Goal: Information Seeking & Learning: Check status

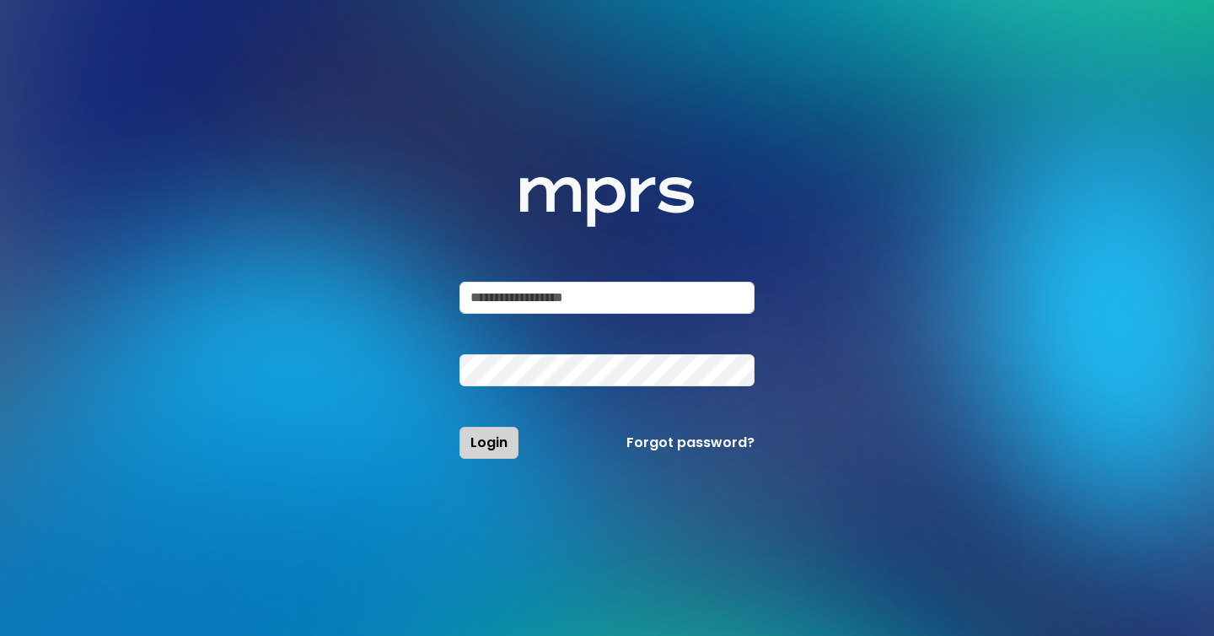
type input "**********"
click at [509, 448] on button "Login" at bounding box center [489, 443] width 59 height 32
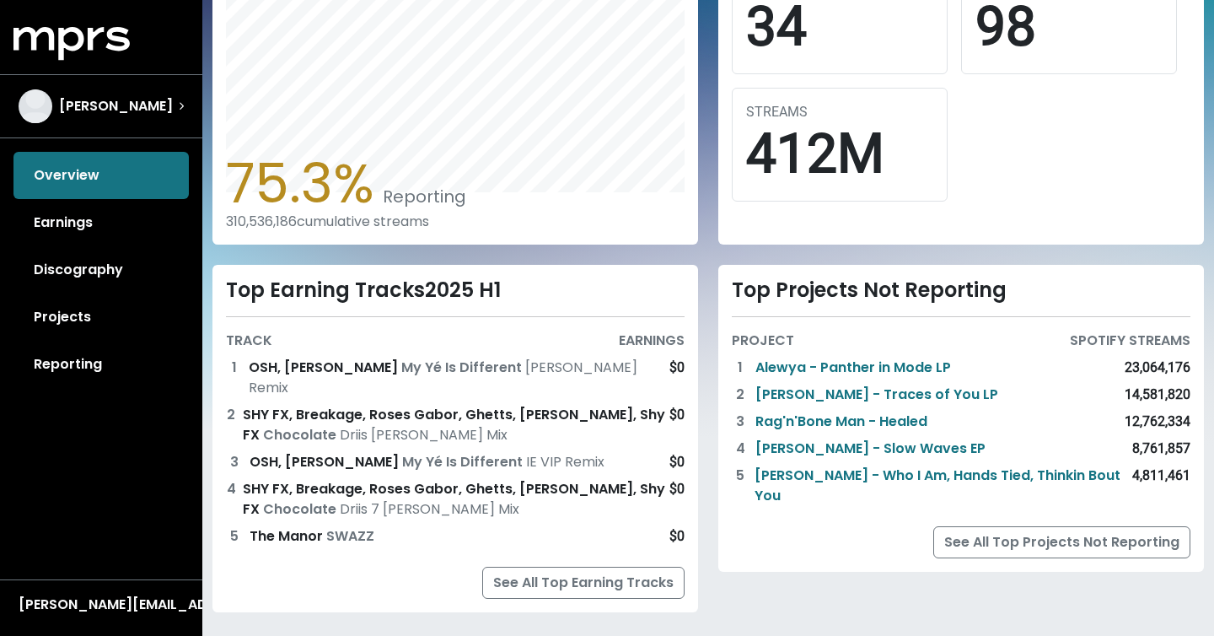
scroll to position [563, 0]
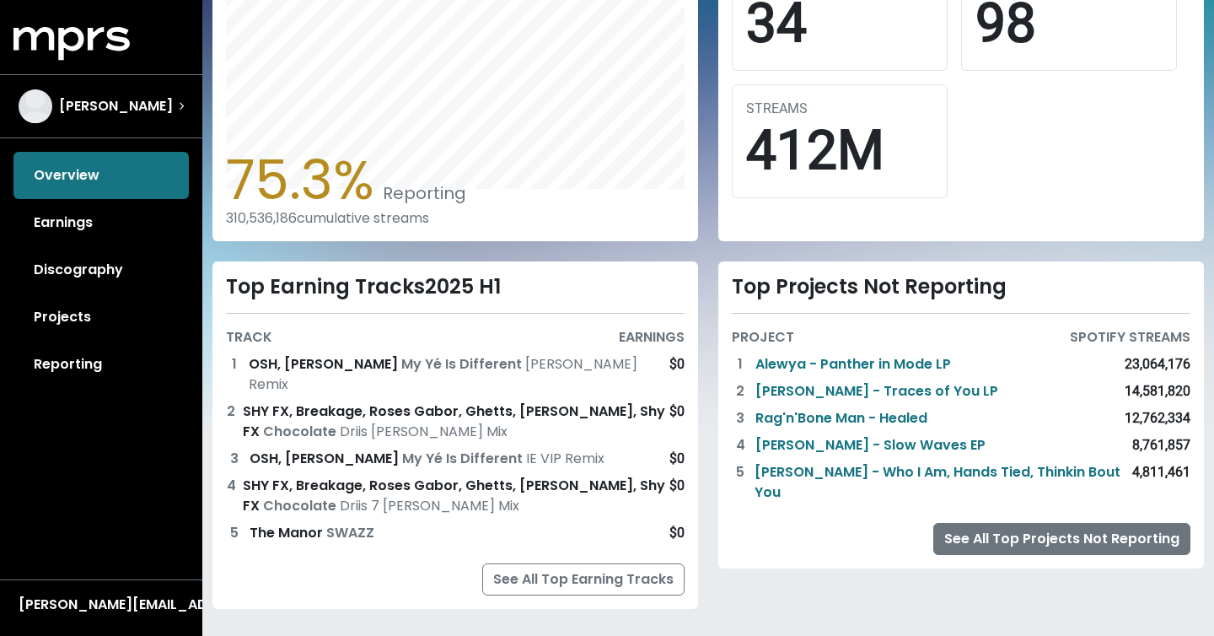
click at [1038, 527] on link "See All Top Projects Not Reporting" at bounding box center [1062, 539] width 257 height 32
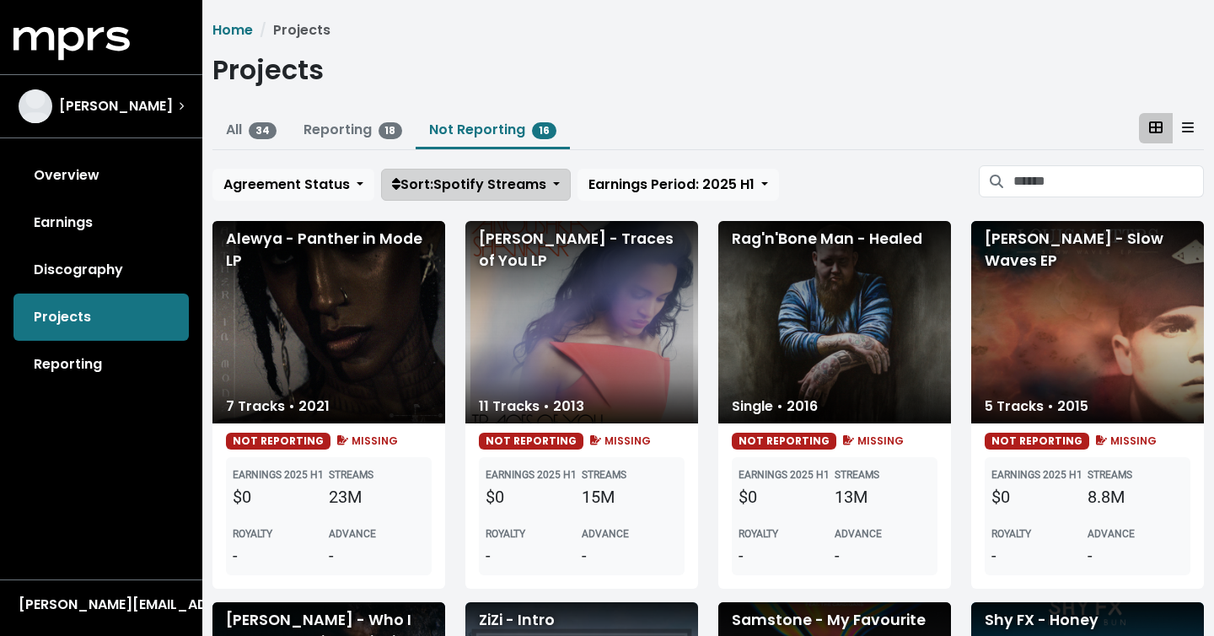
click at [493, 193] on span "Sort: Spotify Streams" at bounding box center [469, 184] width 154 height 19
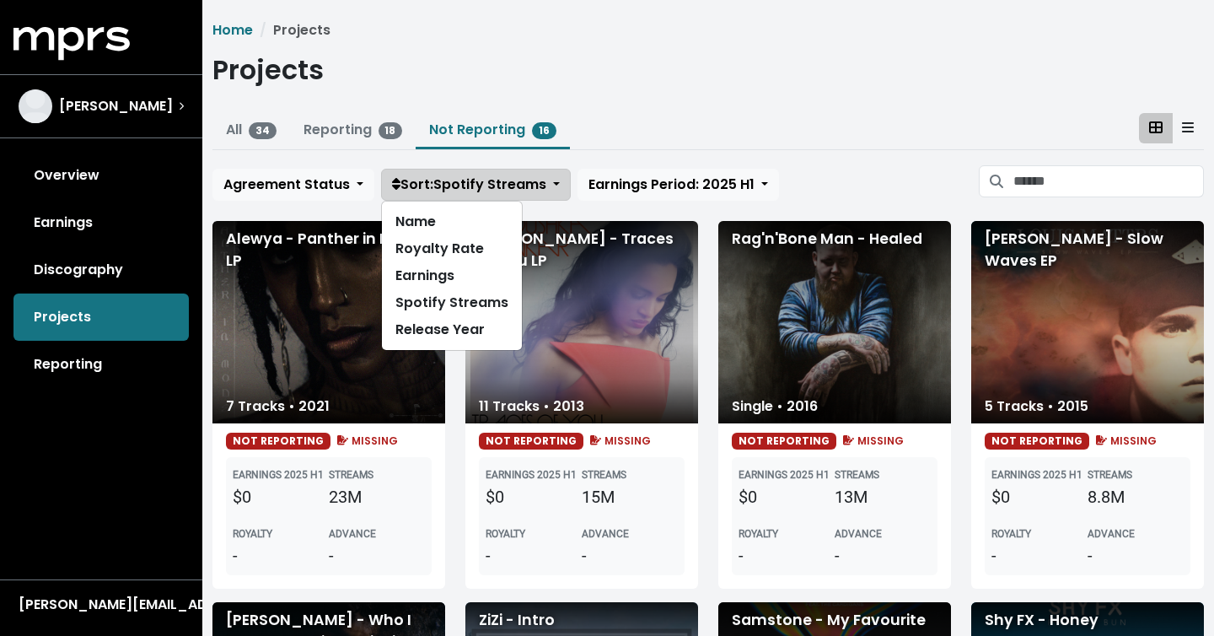
click at [493, 193] on span "Sort: Spotify Streams" at bounding box center [469, 184] width 154 height 19
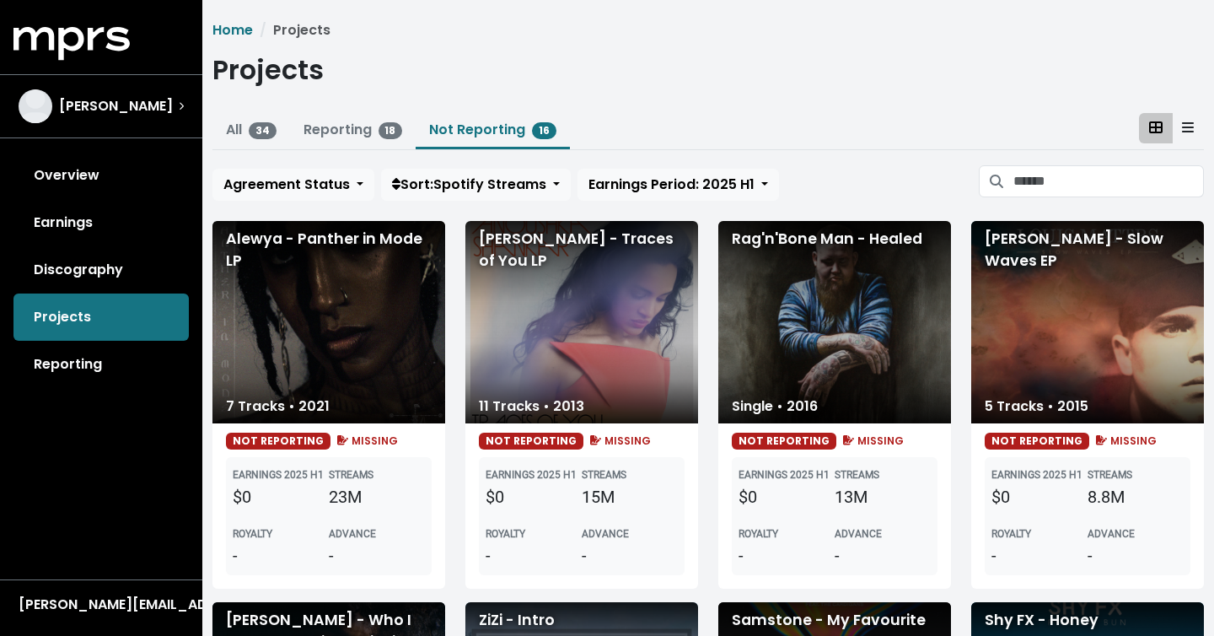
click at [1192, 132] on icon at bounding box center [1188, 127] width 12 height 10
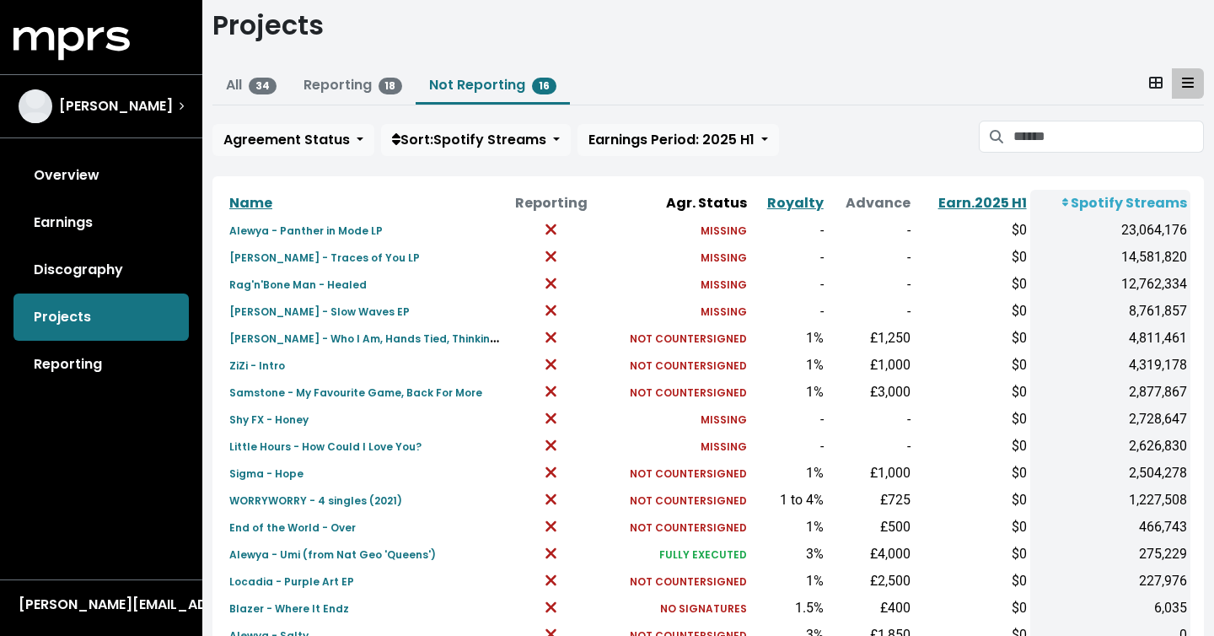
scroll to position [49, 0]
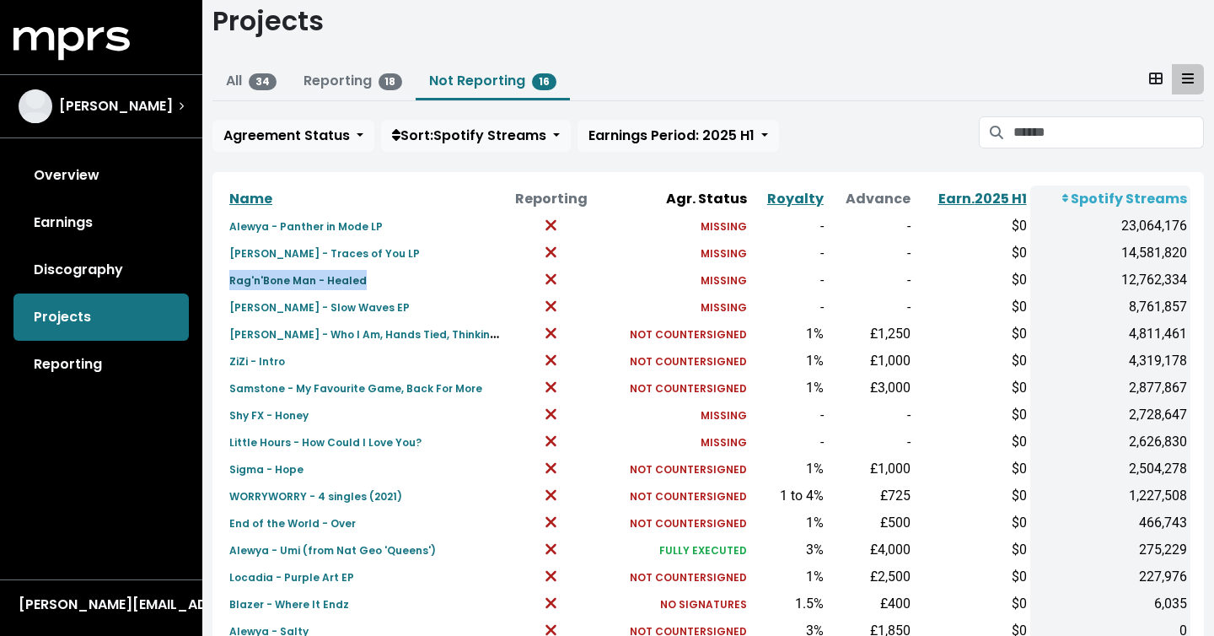
drag, startPoint x: 360, startPoint y: 280, endPoint x: 229, endPoint y: 283, distance: 131.6
click at [229, 283] on td "Rag'n'Bone Man - Healed" at bounding box center [364, 279] width 277 height 27
click at [261, 258] on small "[PERSON_NAME] - Traces of You LP" at bounding box center [324, 253] width 191 height 14
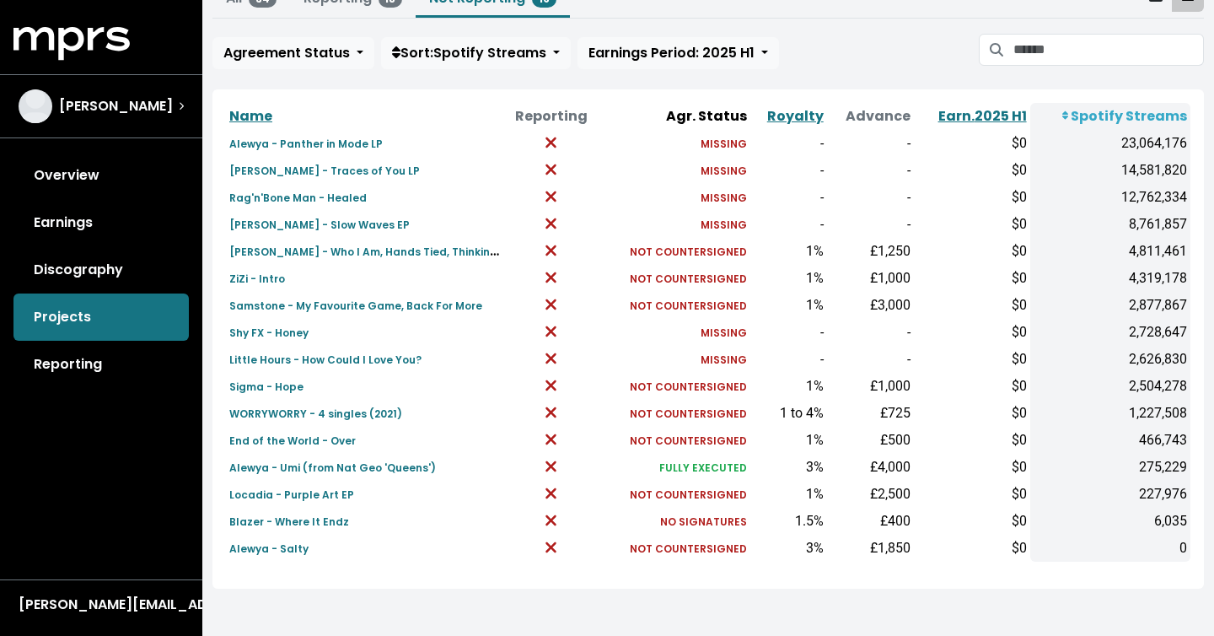
scroll to position [113, 0]
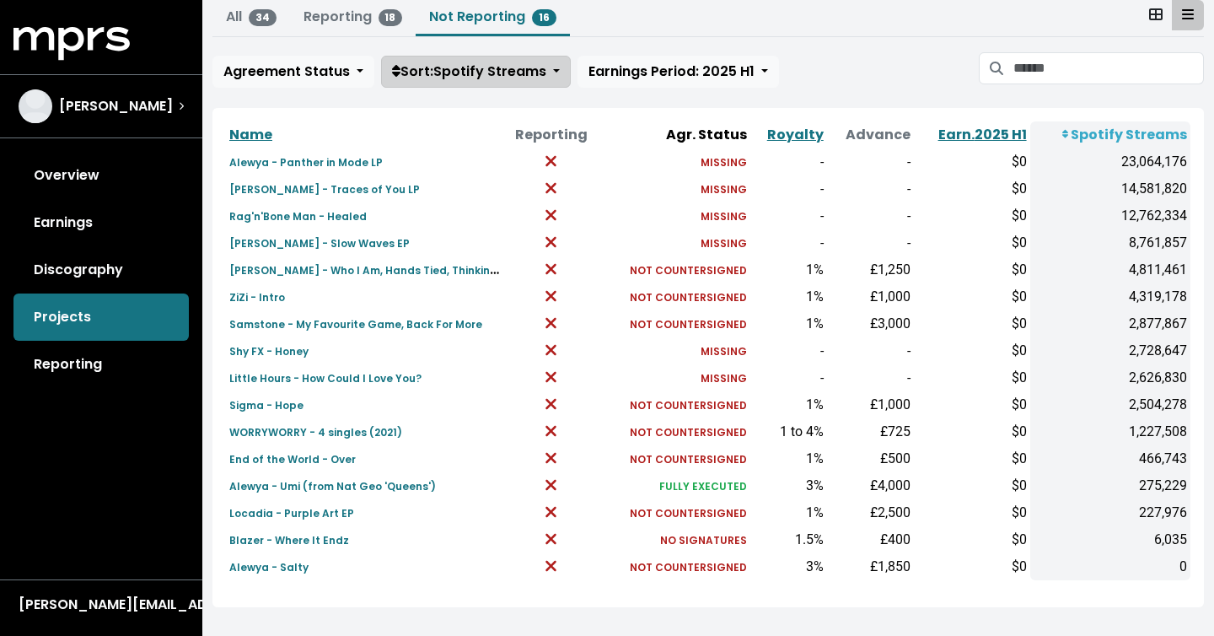
click at [517, 73] on span "Sort: Spotify Streams" at bounding box center [469, 71] width 154 height 19
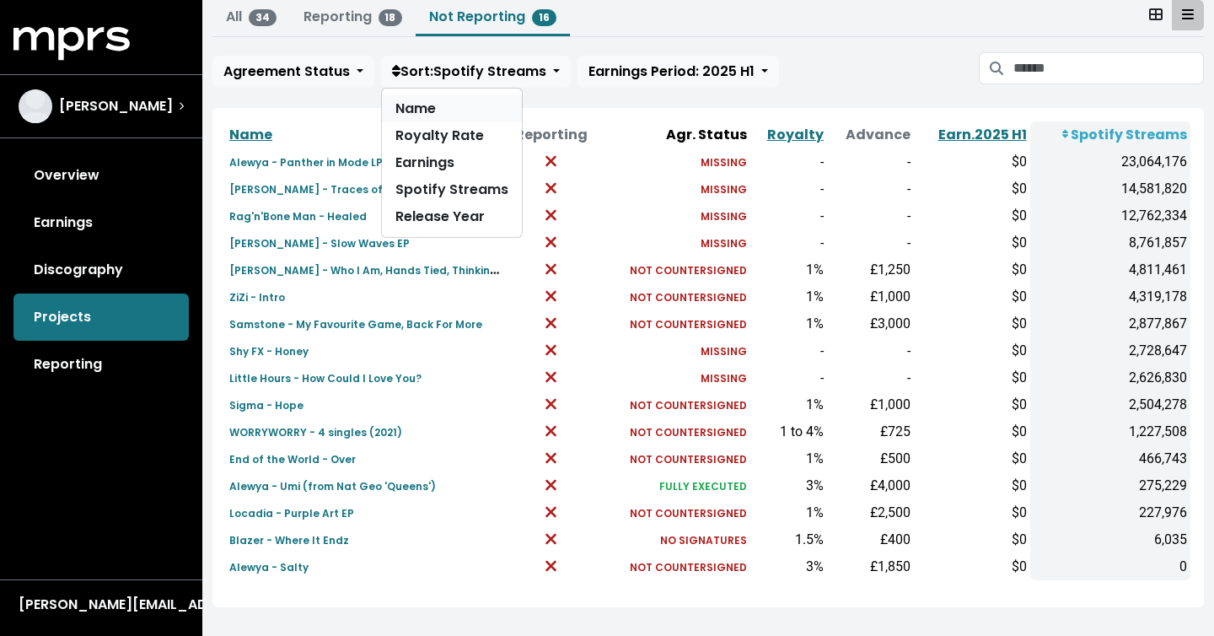
click at [479, 107] on link "Name" at bounding box center [452, 108] width 140 height 27
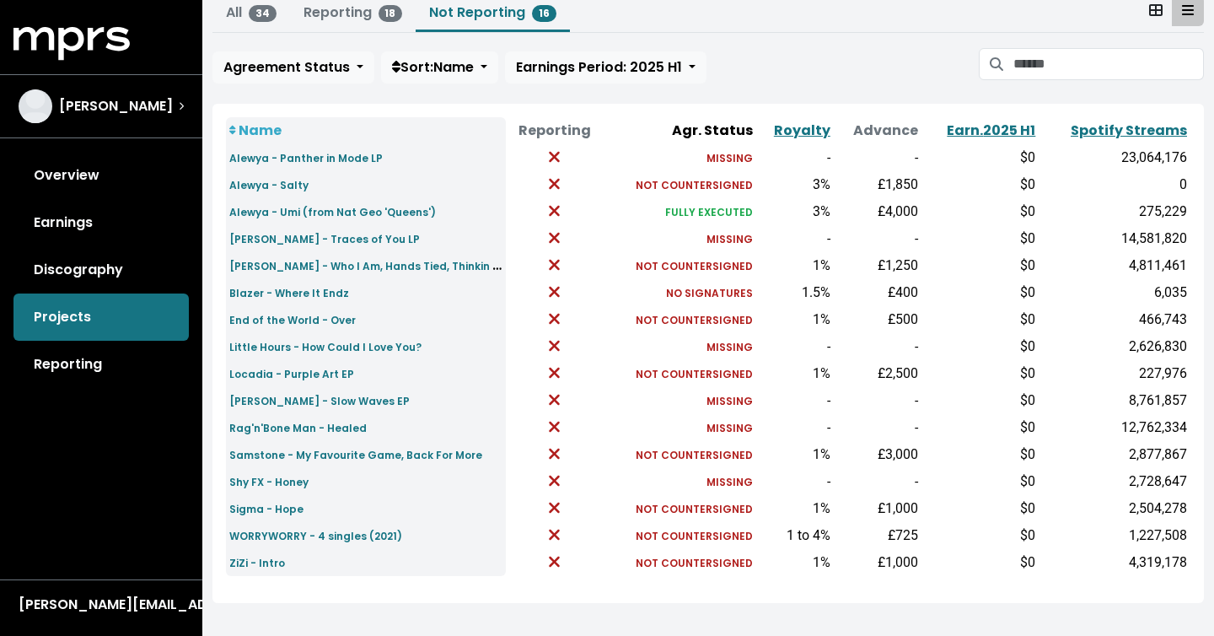
scroll to position [121, 0]
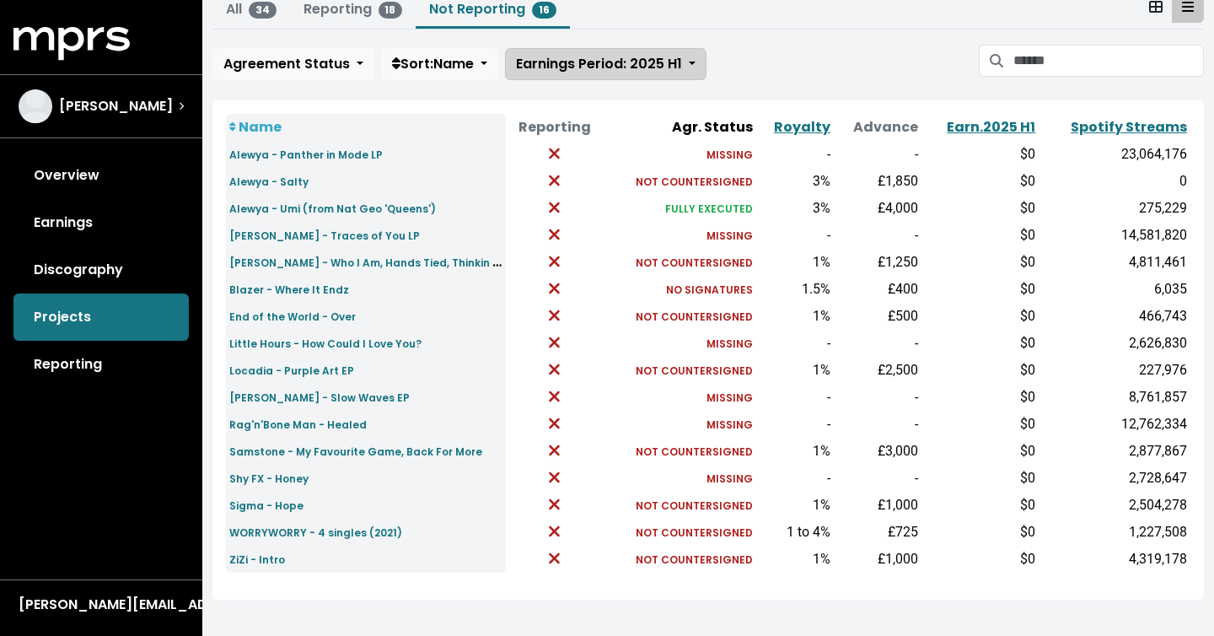
click at [595, 67] on span "Earnings Period: 2025 H1" at bounding box center [599, 63] width 166 height 19
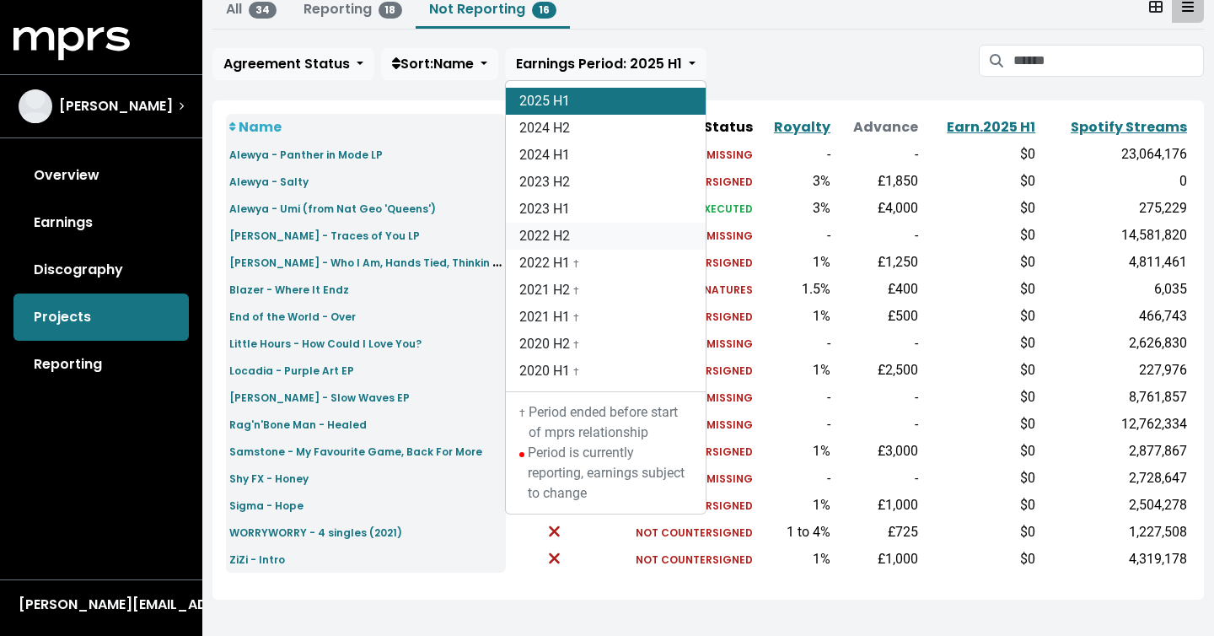
click at [570, 232] on link "2022 H2" at bounding box center [606, 236] width 200 height 27
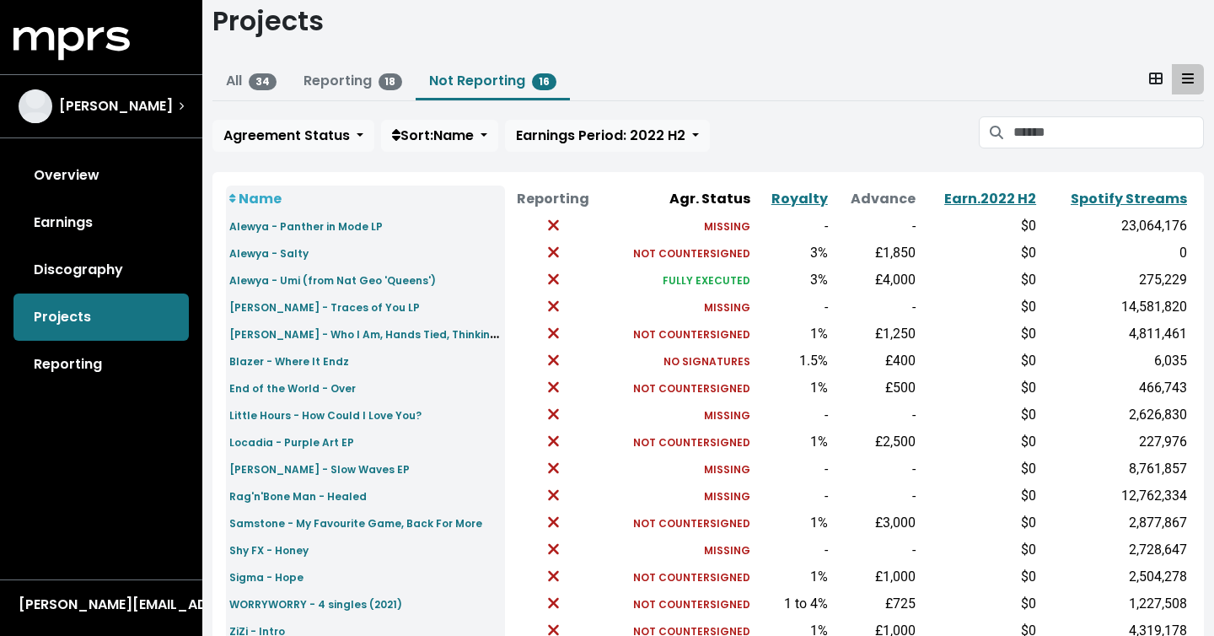
scroll to position [132, 0]
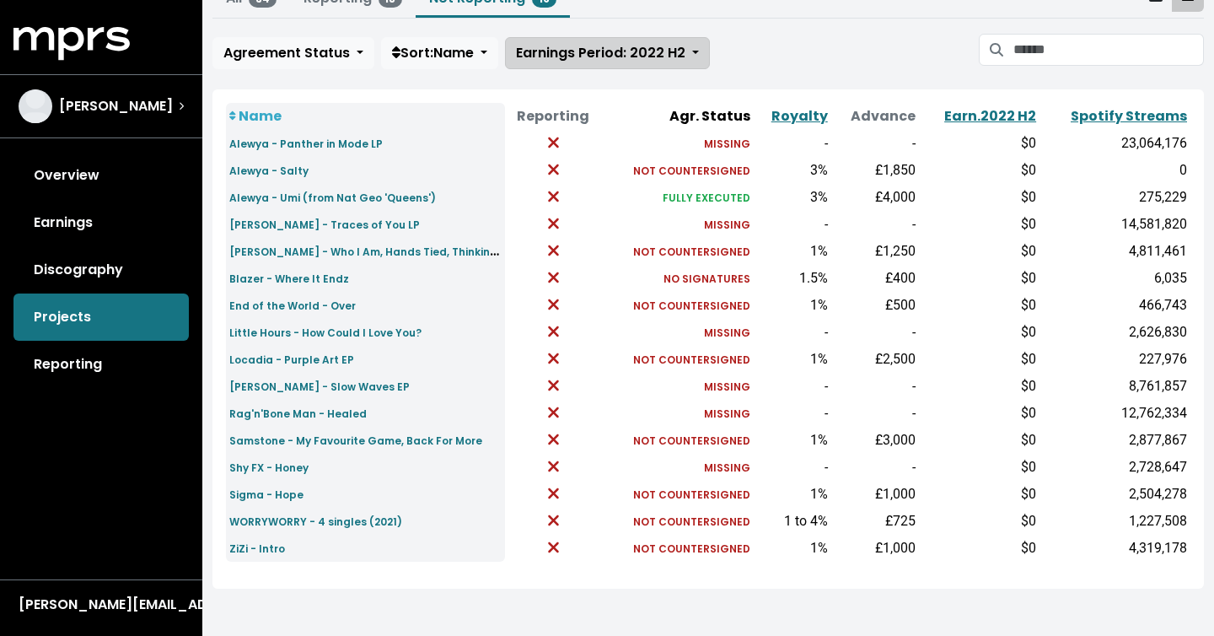
click at [597, 46] on span "Earnings Period: 2022 H2" at bounding box center [601, 52] width 170 height 19
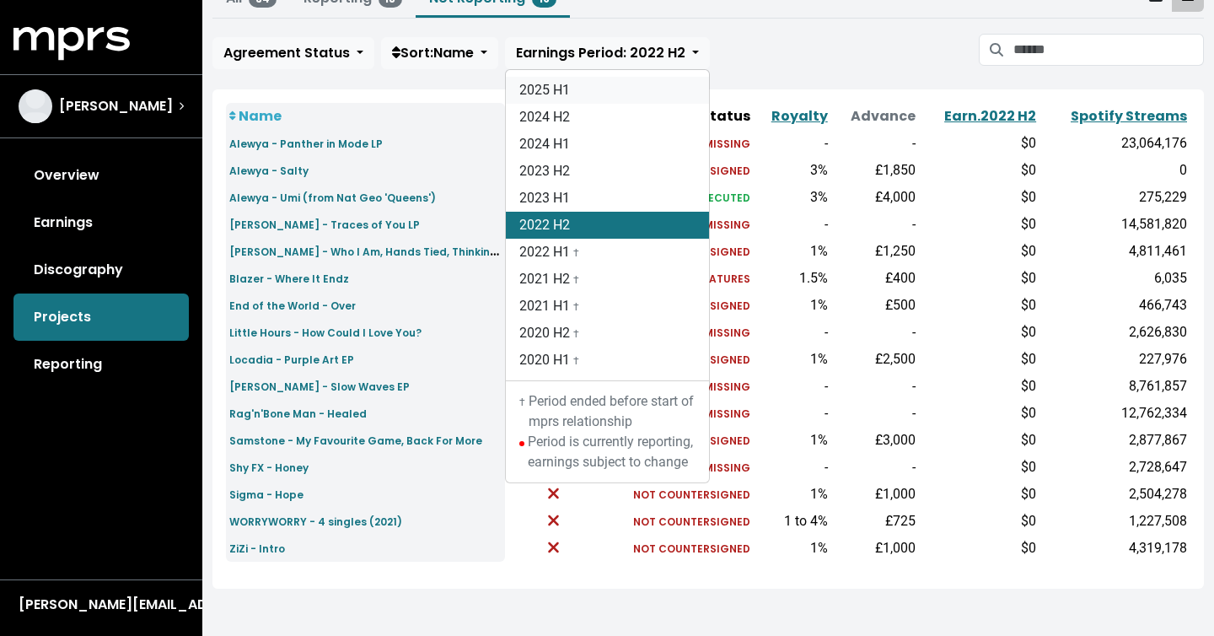
click at [582, 94] on link "2025 H1" at bounding box center [607, 90] width 203 height 27
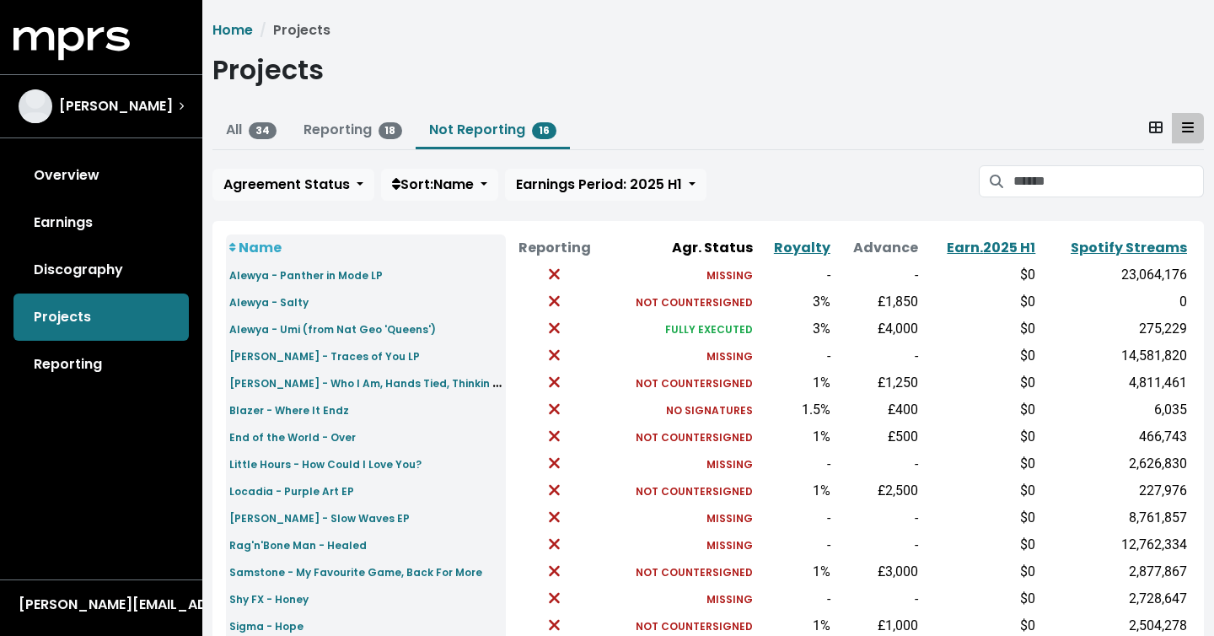
click at [491, 134] on link "Not Reporting 16" at bounding box center [492, 129] width 127 height 19
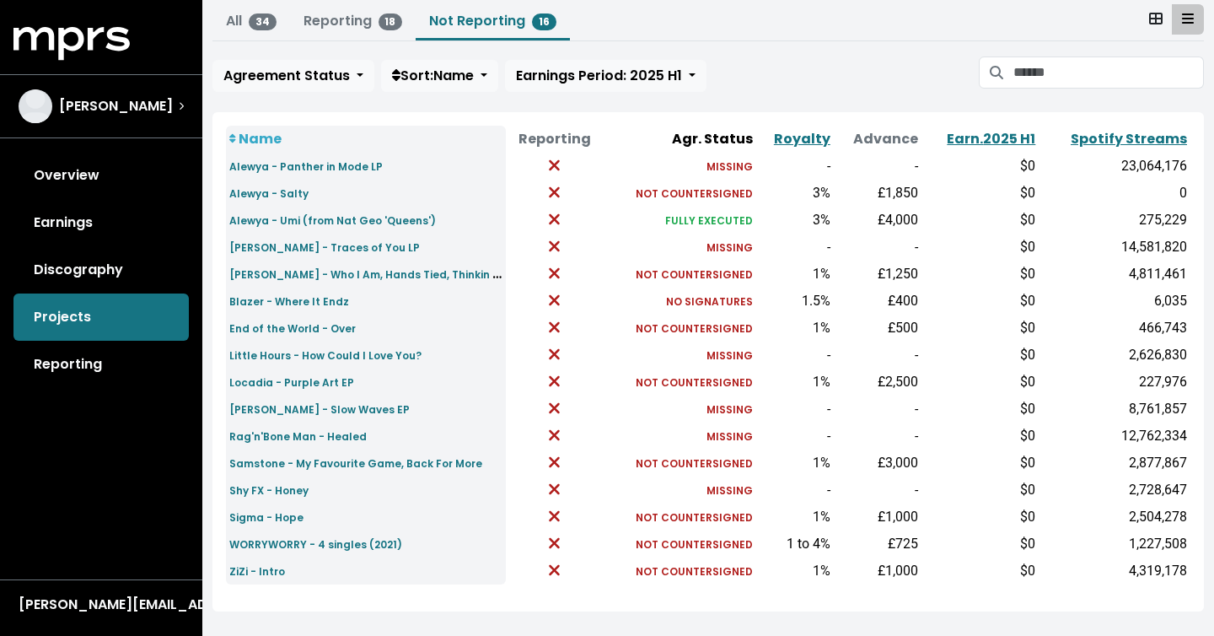
scroll to position [98, 0]
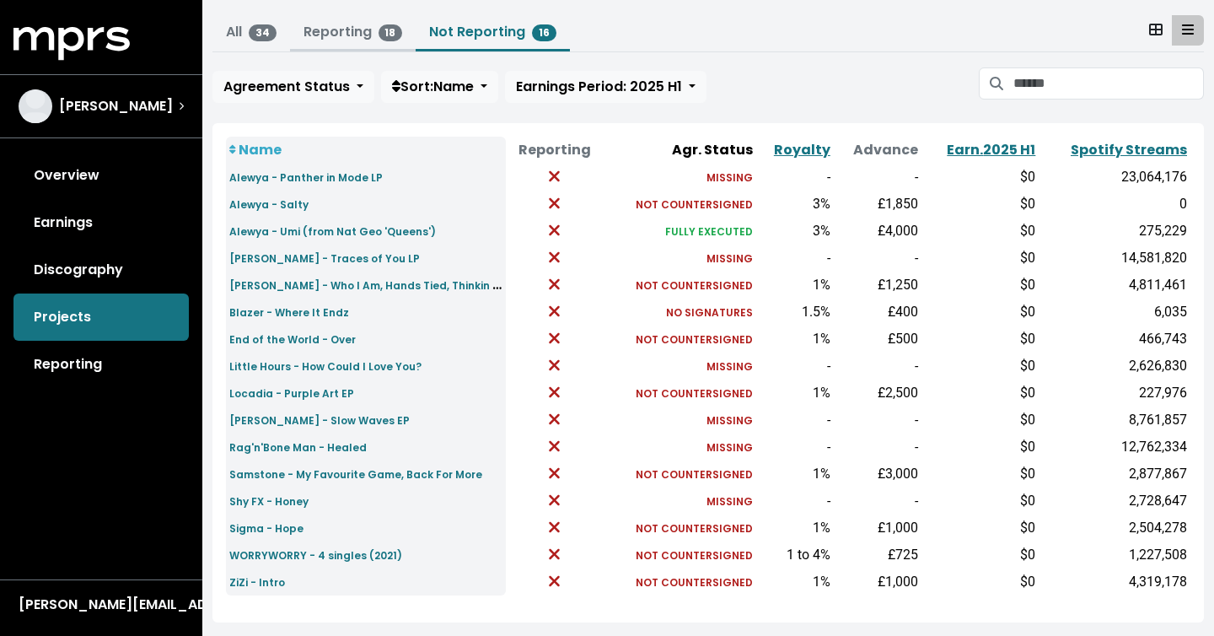
click at [363, 28] on link "Reporting 18" at bounding box center [354, 31] width 100 height 19
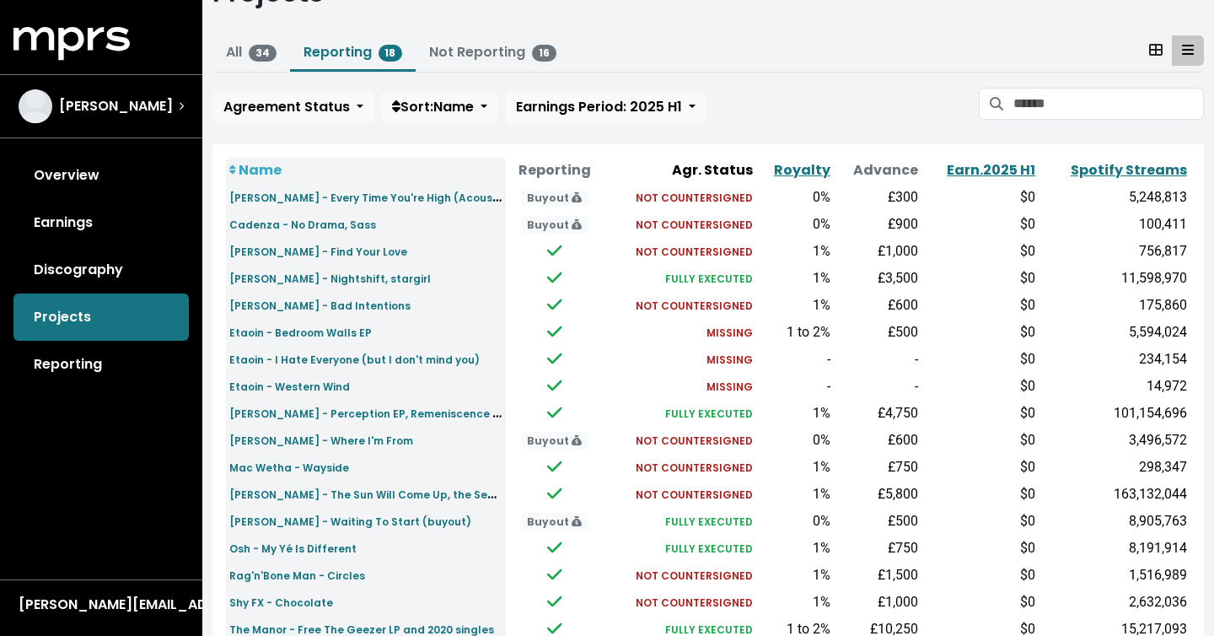
scroll to position [186, 0]
